Goal: Task Accomplishment & Management: Manage account settings

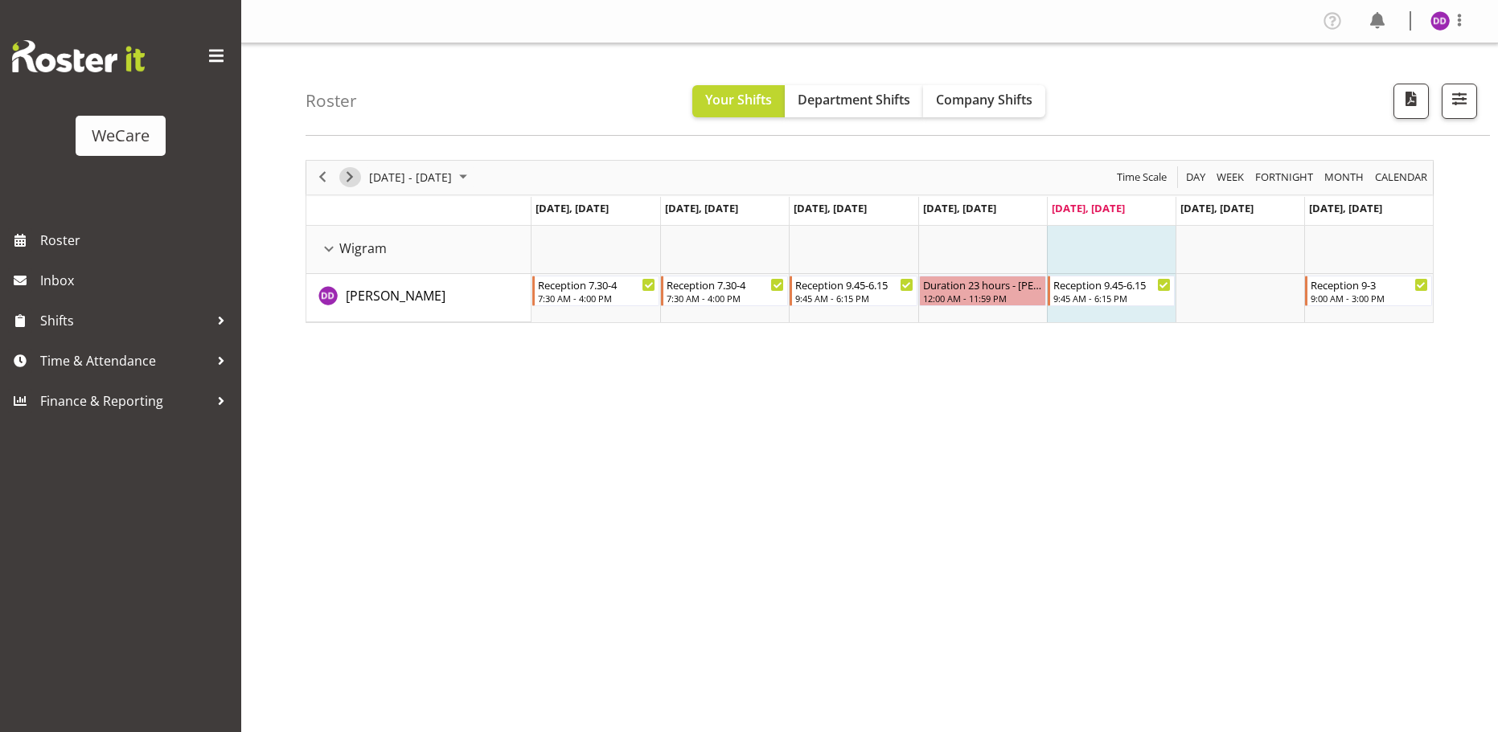
click at [359, 174] on span "Next" at bounding box center [349, 177] width 19 height 20
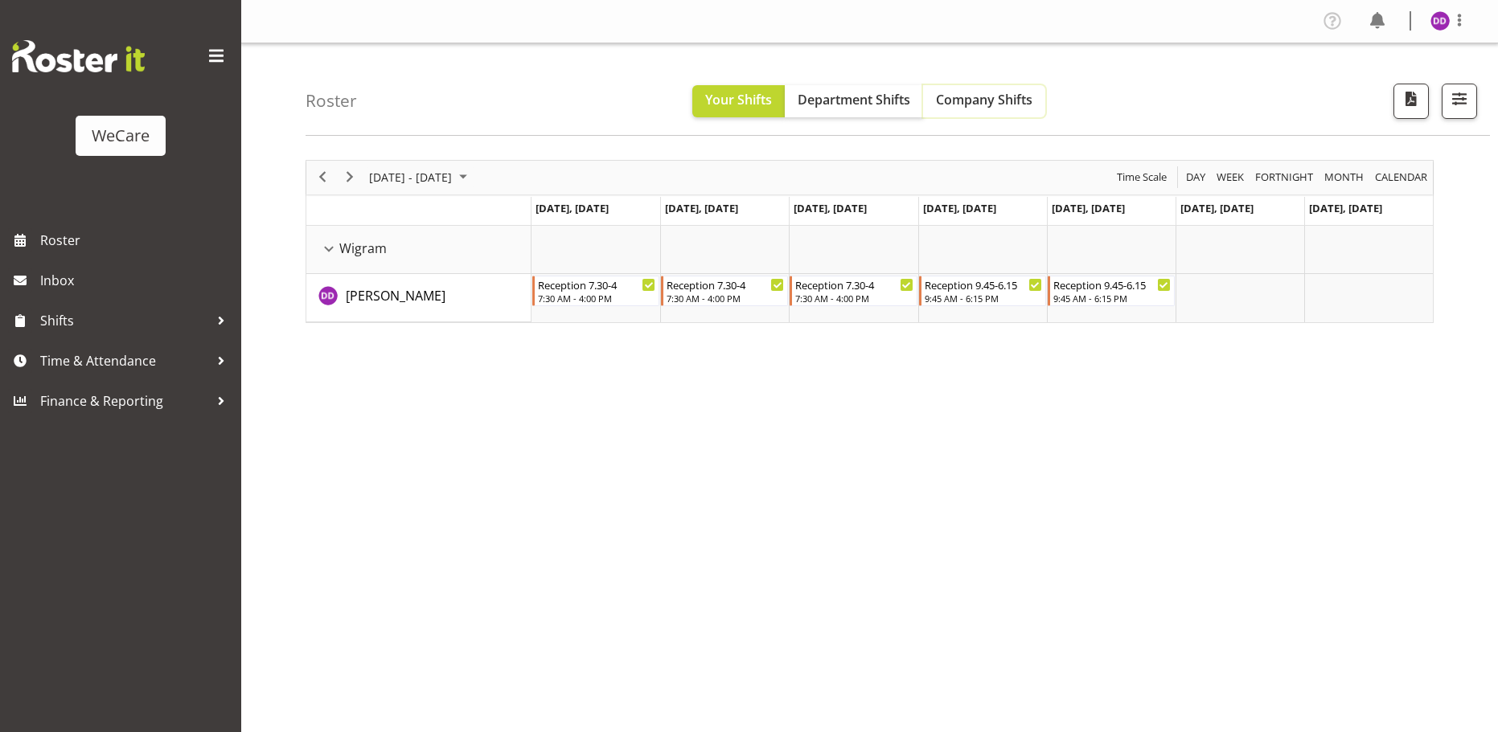
click at [990, 109] on button "Company Shifts" at bounding box center [984, 101] width 122 height 32
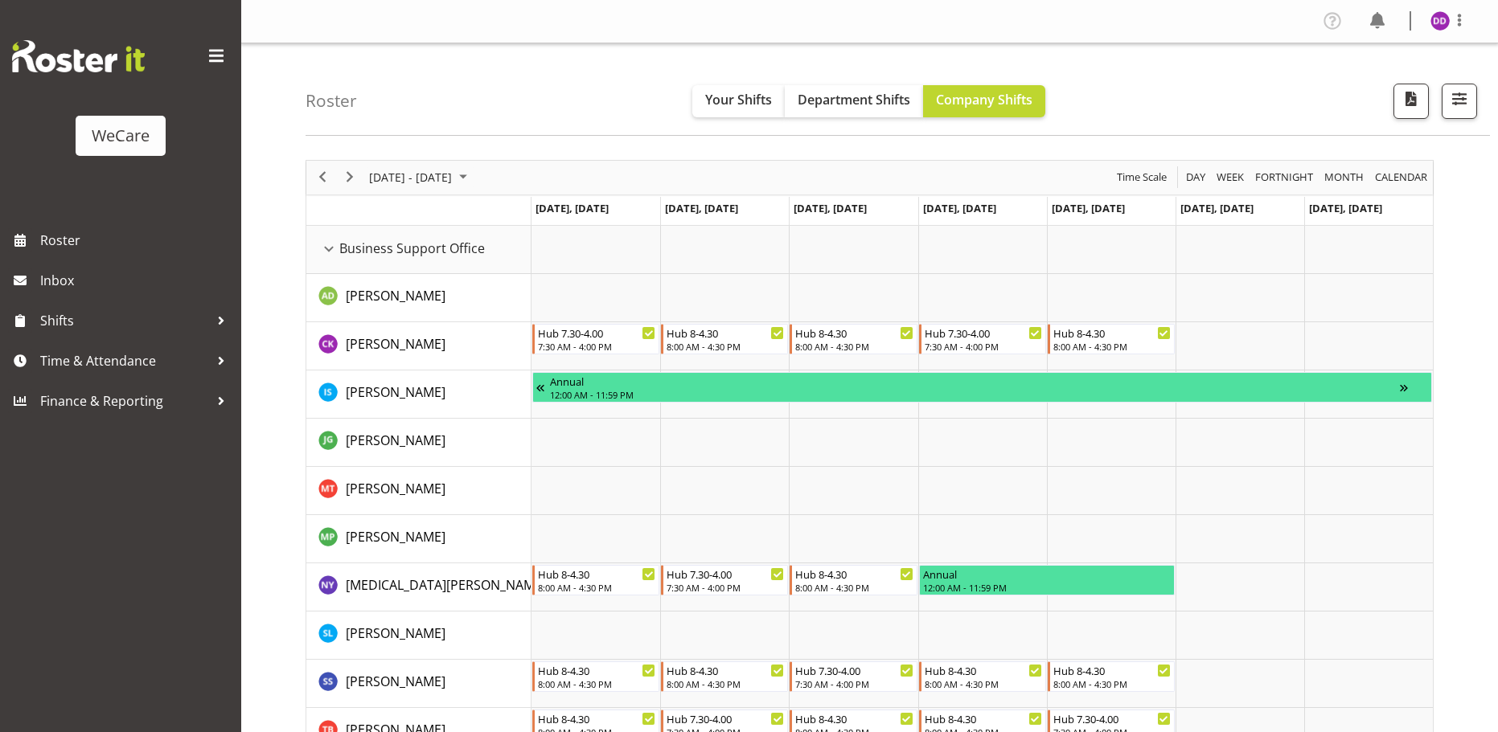
click at [1449, 18] on img at bounding box center [1439, 20] width 19 height 19
drag, startPoint x: 1446, startPoint y: 80, endPoint x: 1381, endPoint y: 3, distance: 99.9
click at [1446, 80] on link "Log Out" at bounding box center [1392, 84] width 154 height 29
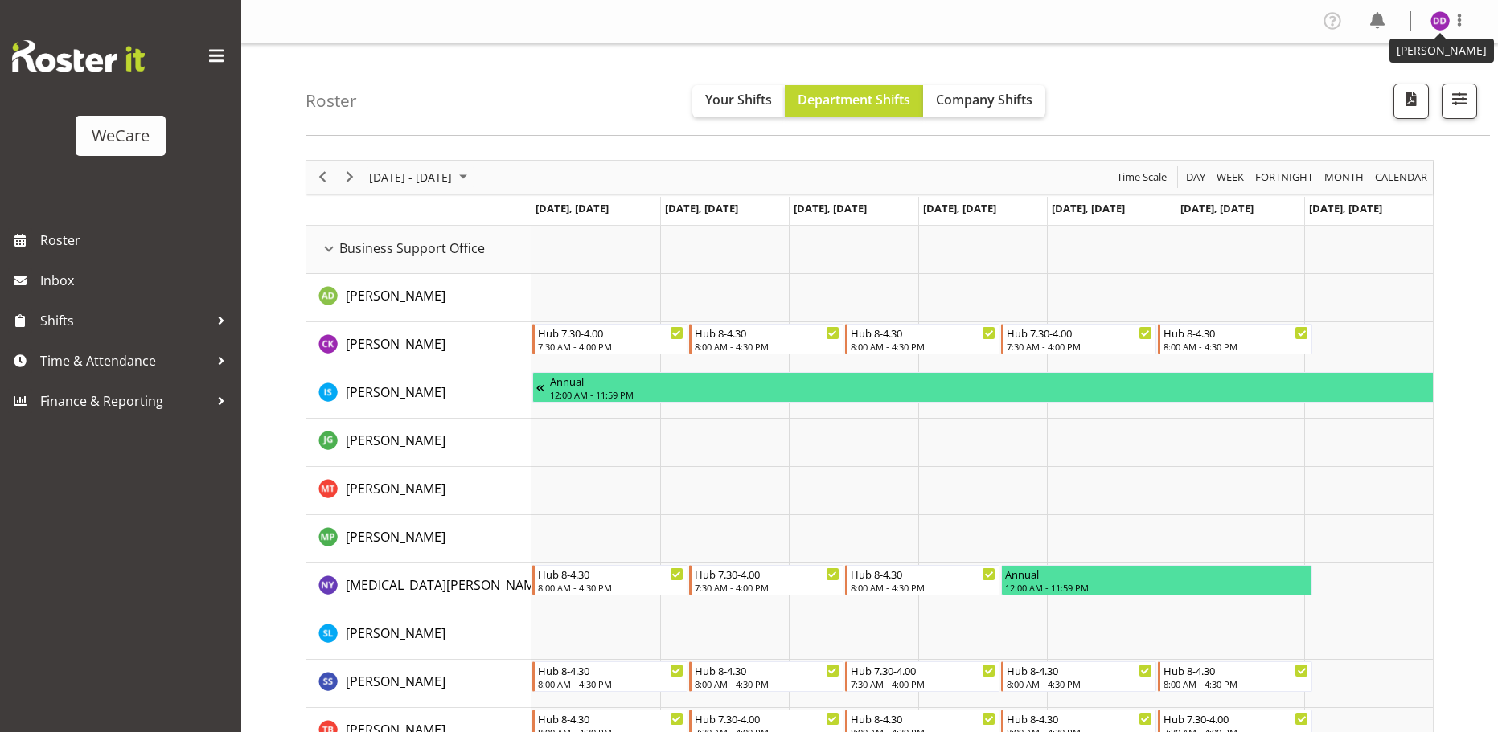
click at [1438, 14] on img at bounding box center [1439, 20] width 19 height 19
click at [1396, 73] on link "Log Out" at bounding box center [1392, 84] width 154 height 29
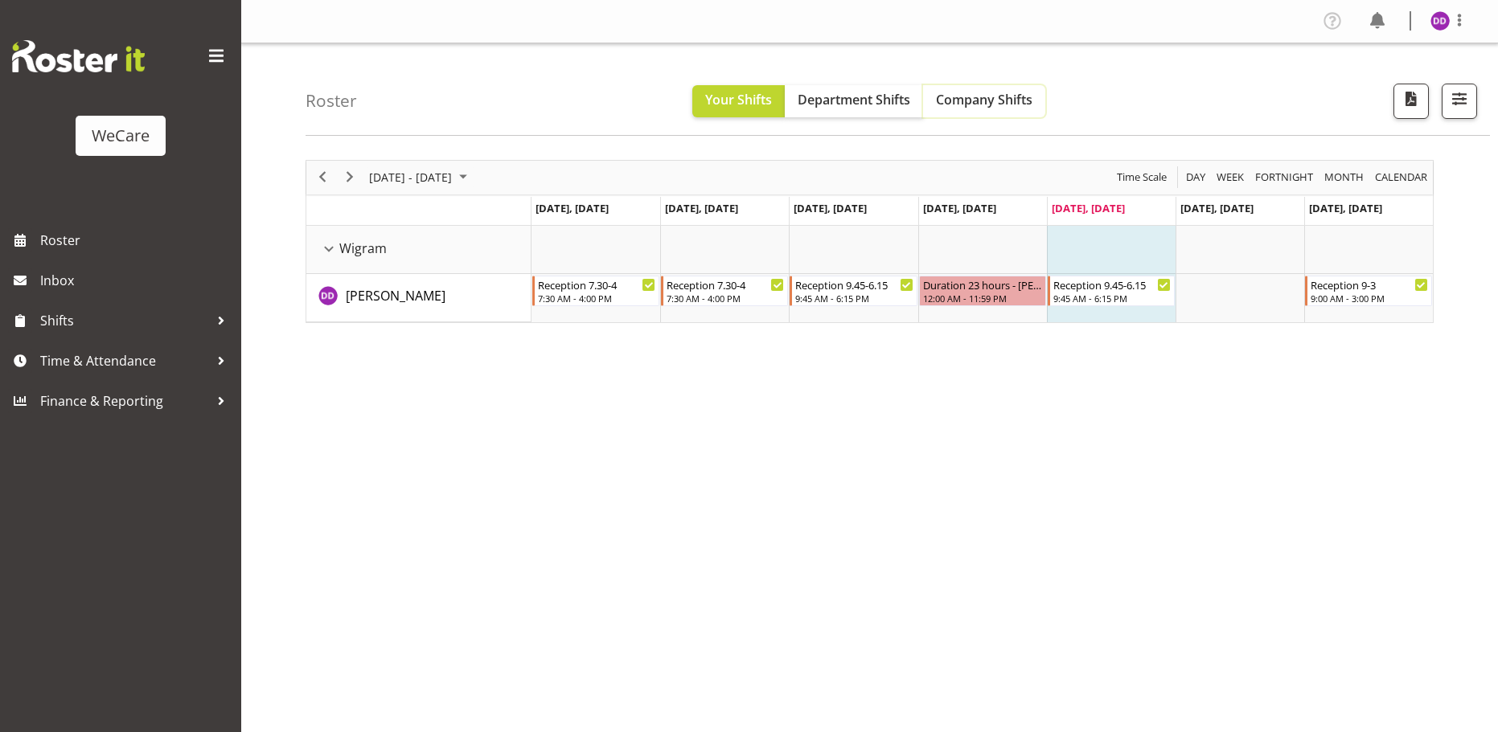
click at [1015, 94] on span "Company Shifts" at bounding box center [984, 100] width 96 height 18
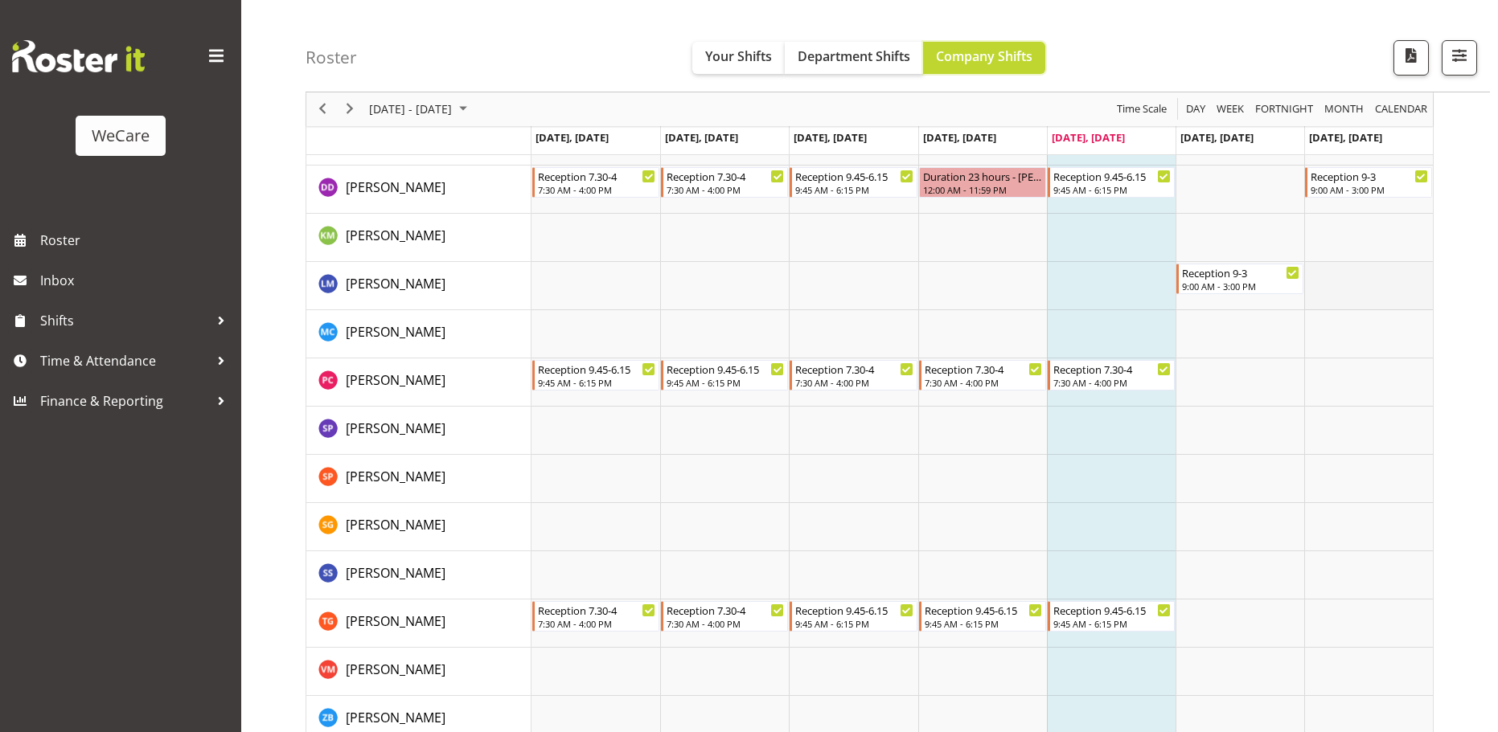
scroll to position [1822, 0]
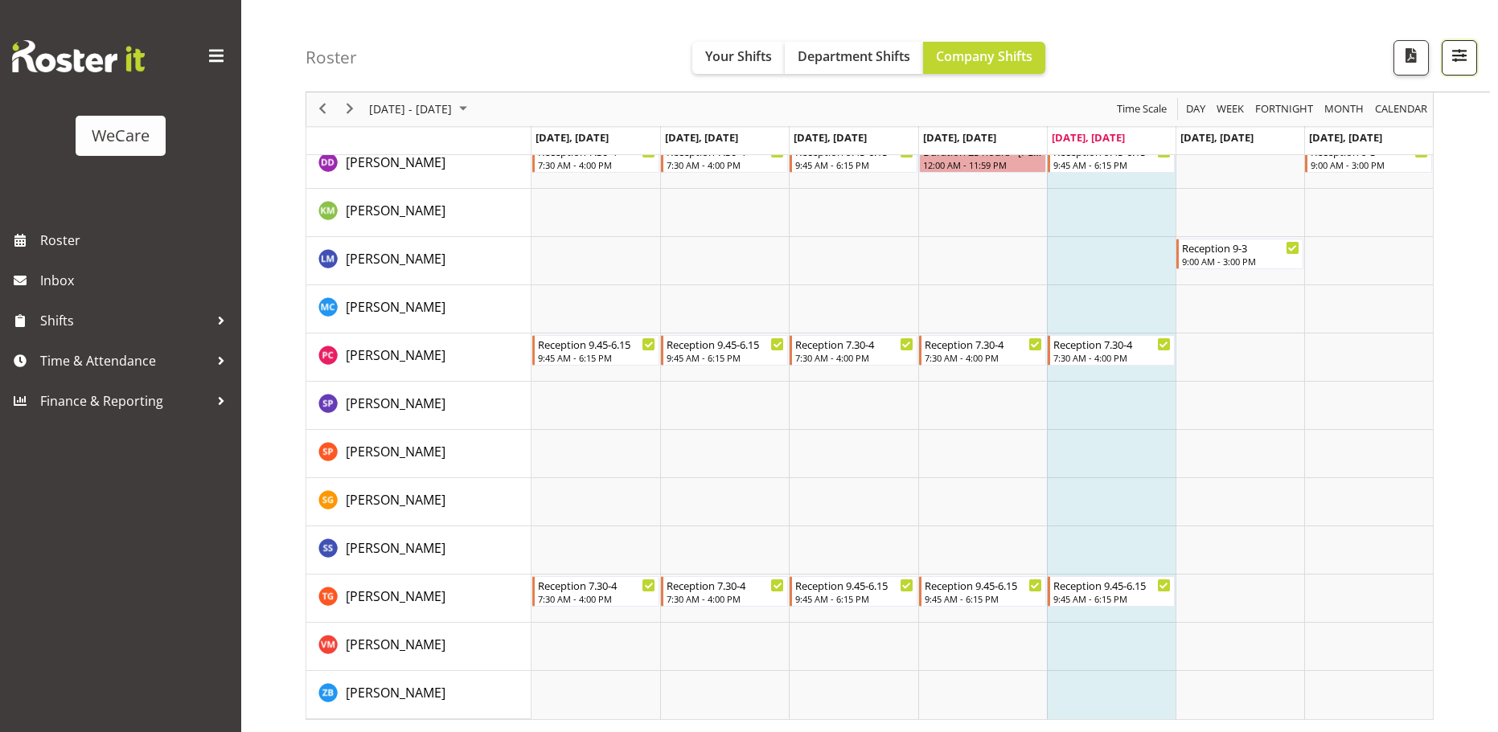
click at [1472, 49] on button "button" at bounding box center [1459, 57] width 35 height 35
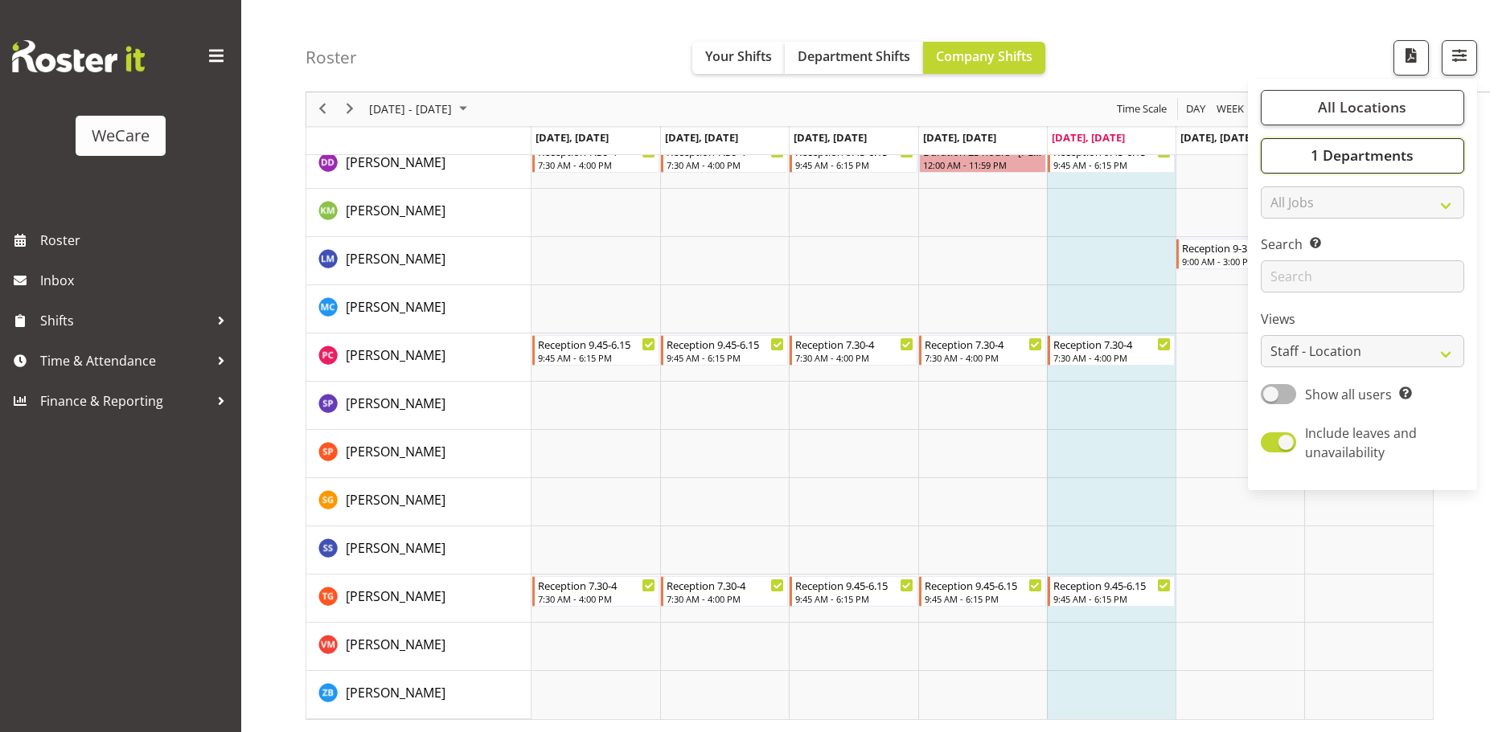
click at [1398, 166] on button "1 Departments" at bounding box center [1362, 155] width 203 height 35
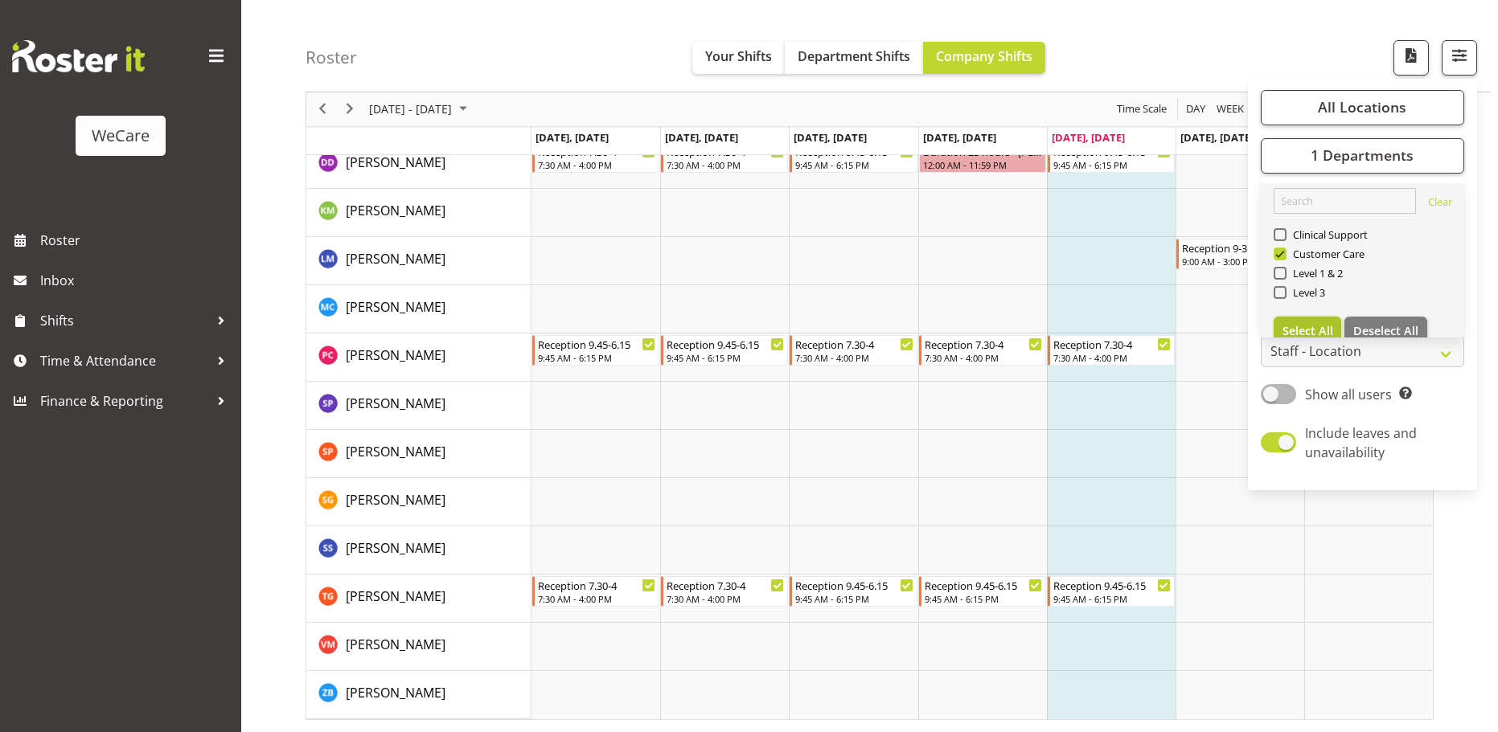
click at [1313, 326] on span "Select All" at bounding box center [1307, 330] width 51 height 15
checkbox input "true"
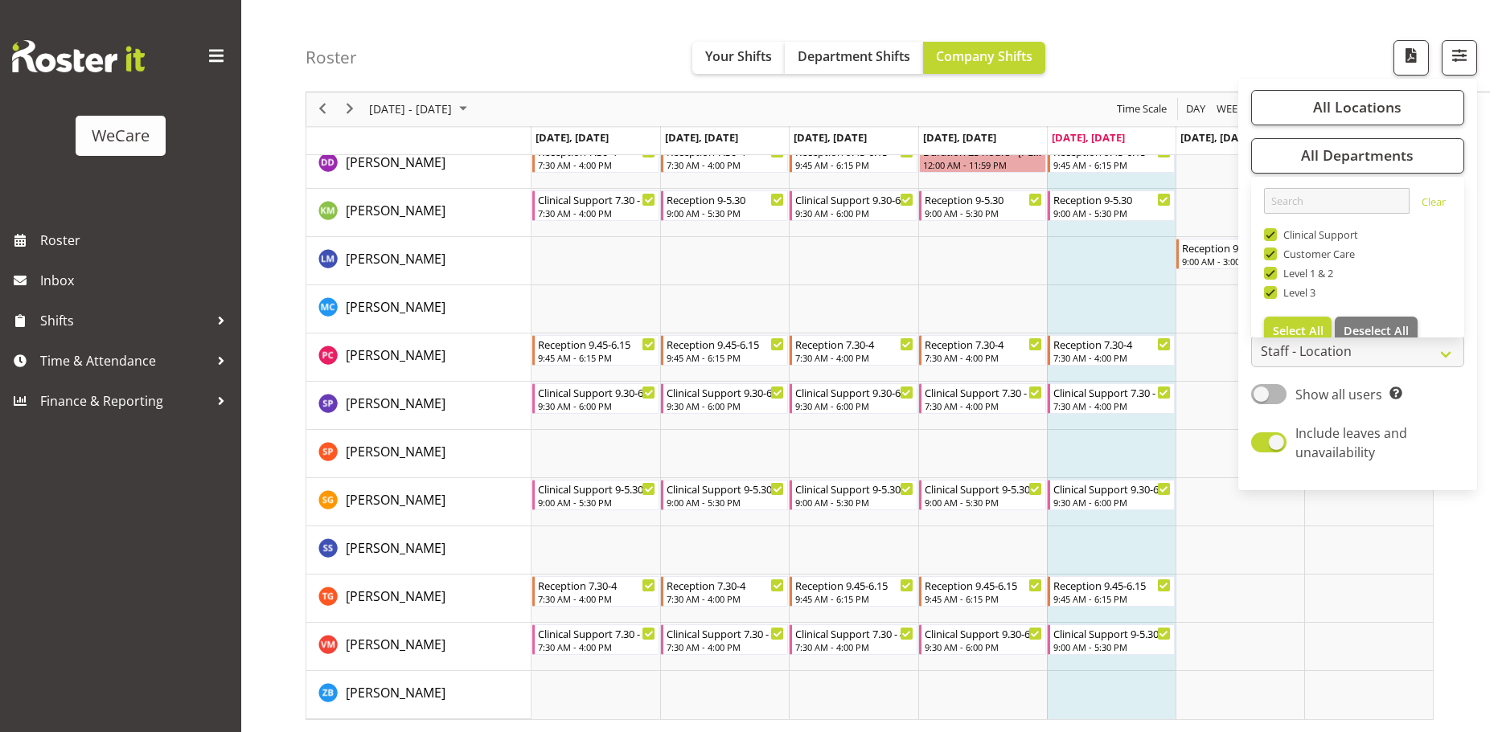
click at [1116, 56] on div "Roster Your Shifts Department Shifts Company Shifts All Locations Clear Busines…" at bounding box center [898, 46] width 1184 height 92
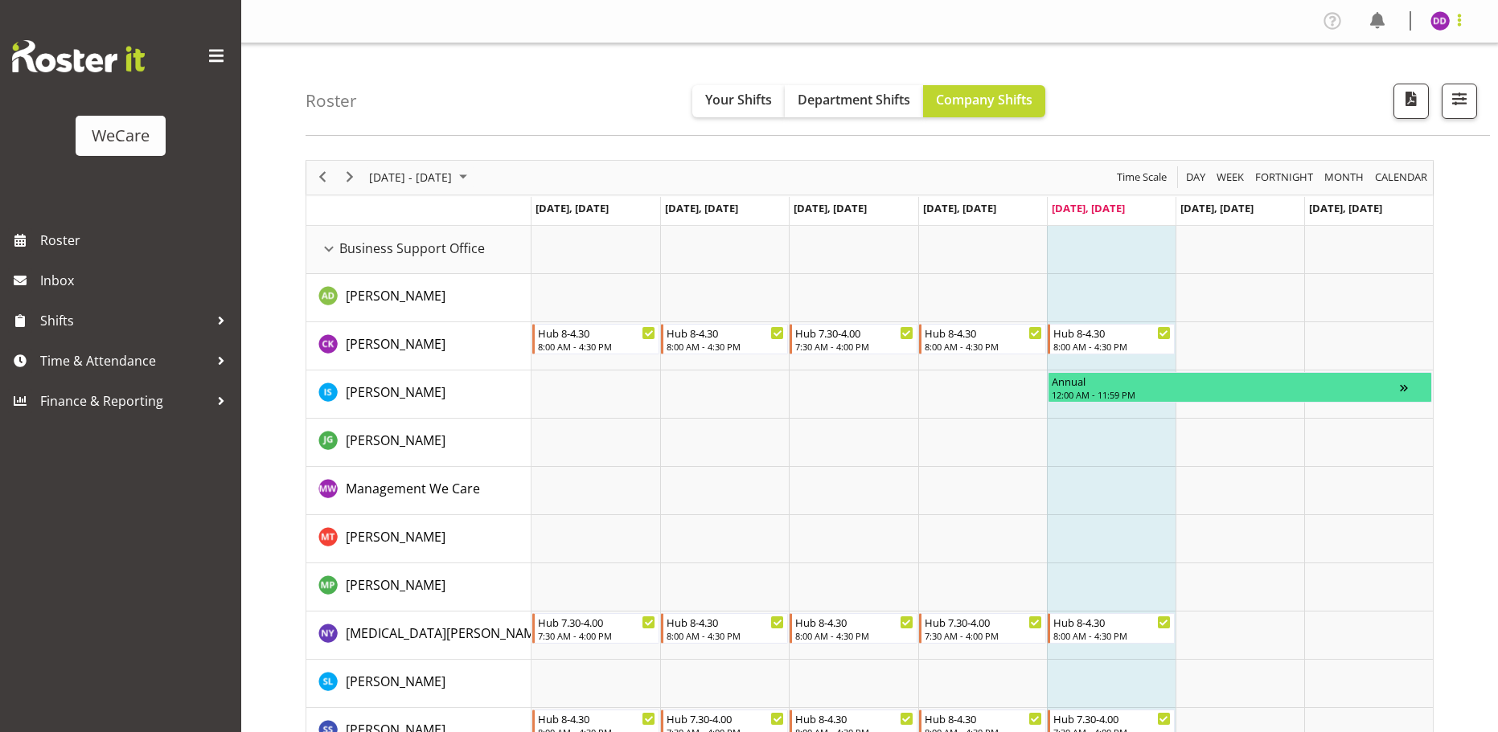
click at [1453, 21] on span at bounding box center [1459, 19] width 19 height 19
click at [1361, 86] on link "Log Out" at bounding box center [1392, 84] width 154 height 29
